Goal: Task Accomplishment & Management: Use online tool/utility

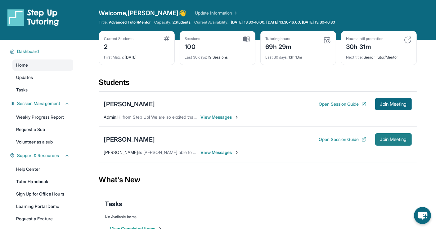
click at [385, 138] on span "Join Meeting" at bounding box center [393, 140] width 27 height 4
click at [392, 104] on span "Join Meeting" at bounding box center [393, 104] width 27 height 4
